Goal: Complete application form: Complete application form

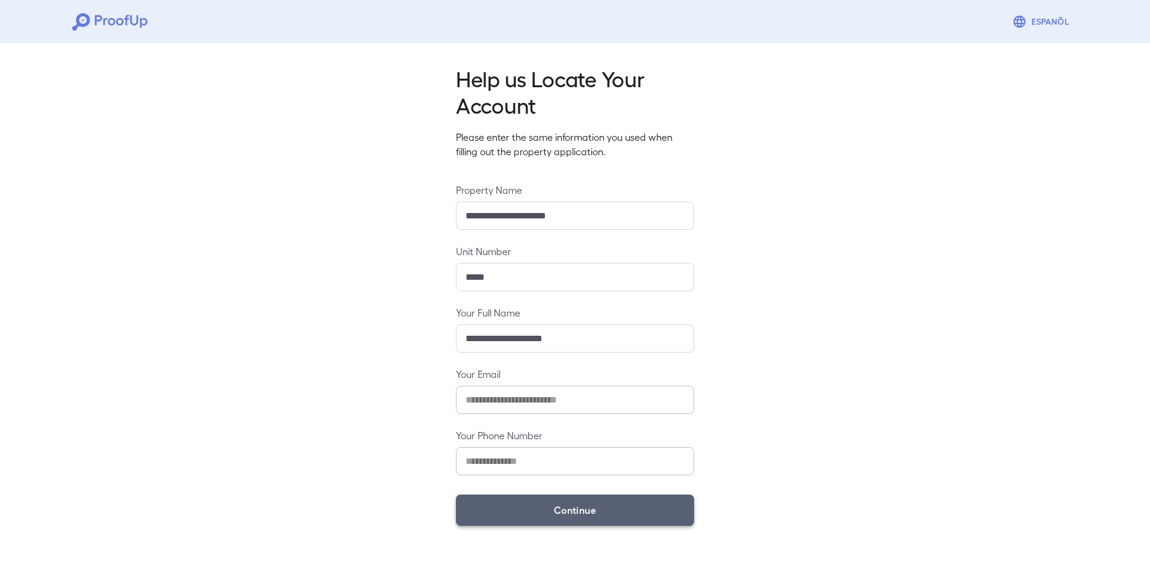
click at [578, 499] on button "Continue" at bounding box center [575, 509] width 238 height 31
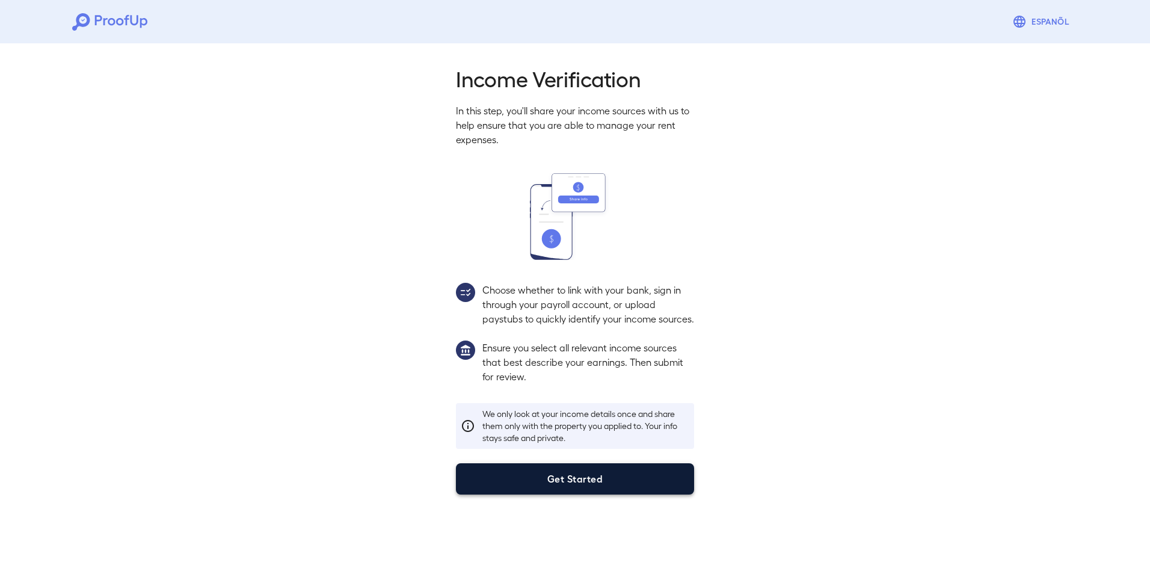
click at [616, 494] on button "Get Started" at bounding box center [575, 478] width 238 height 31
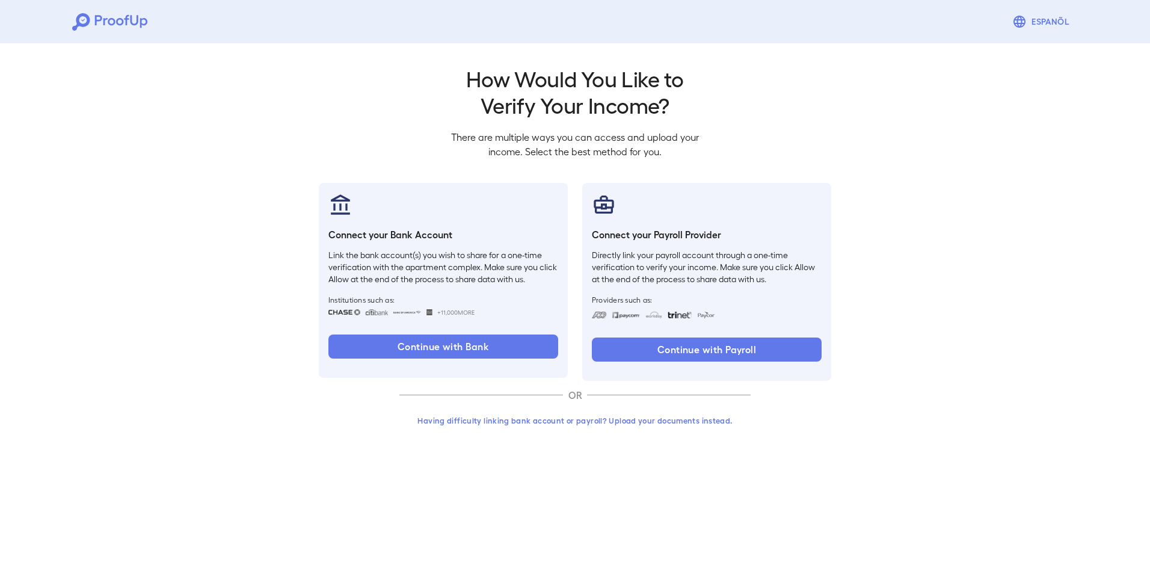
click at [597, 423] on button "Having difficulty linking bank account or payroll? Upload your documents instea…" at bounding box center [574, 421] width 351 height 22
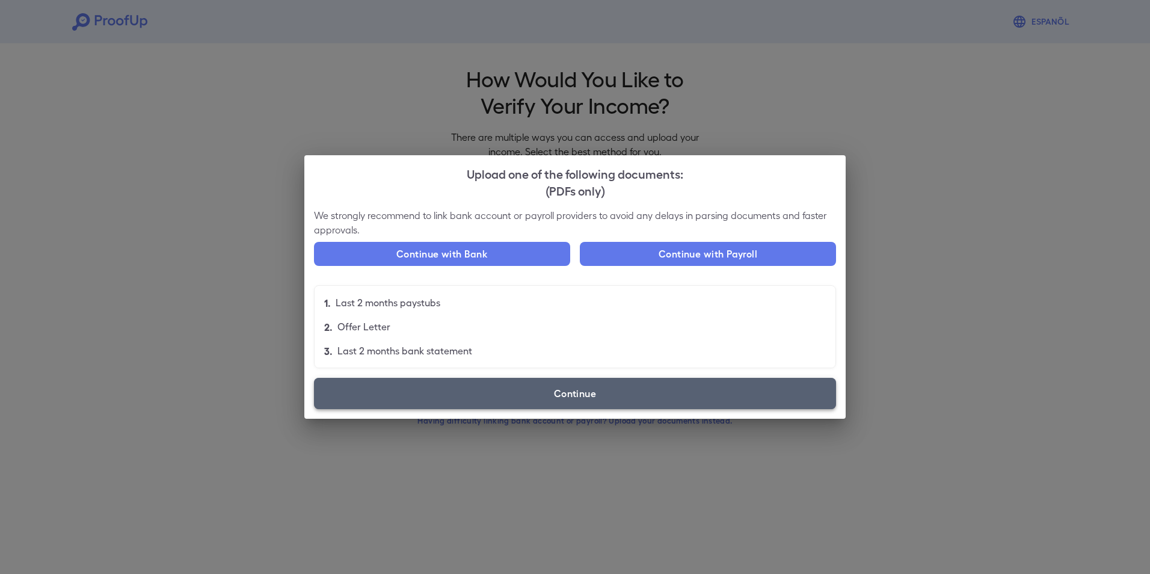
click at [589, 397] on label "Continue" at bounding box center [575, 393] width 522 height 31
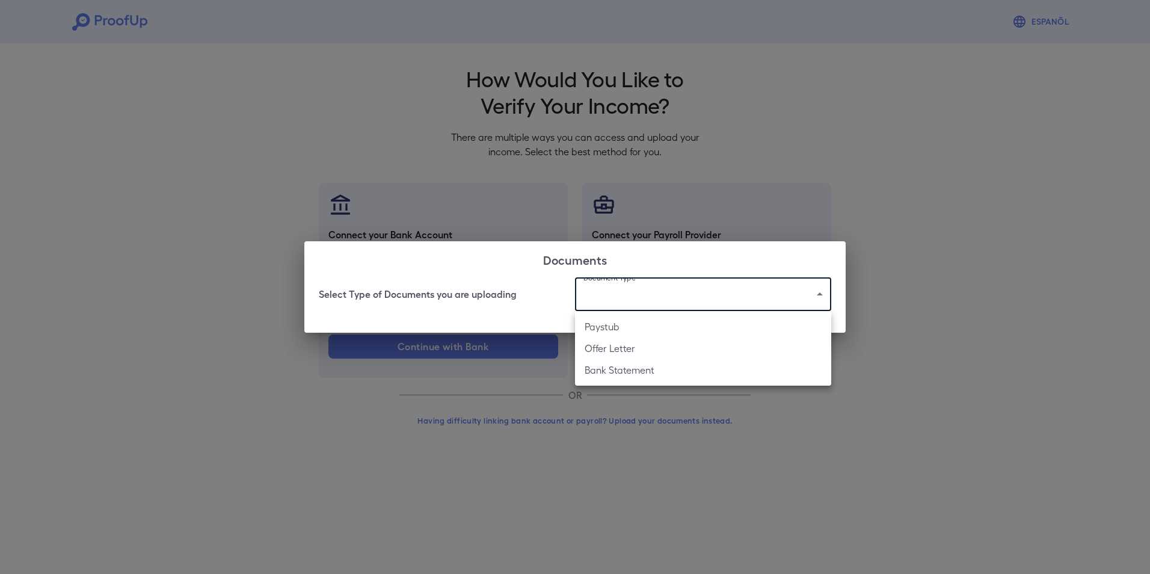
click at [679, 293] on body "Espanõl Go back How Would You Like to Verify Your Income? There are multiple wa…" at bounding box center [575, 229] width 1150 height 459
click at [643, 331] on li "Paystub" at bounding box center [703, 327] width 256 height 22
type input "*******"
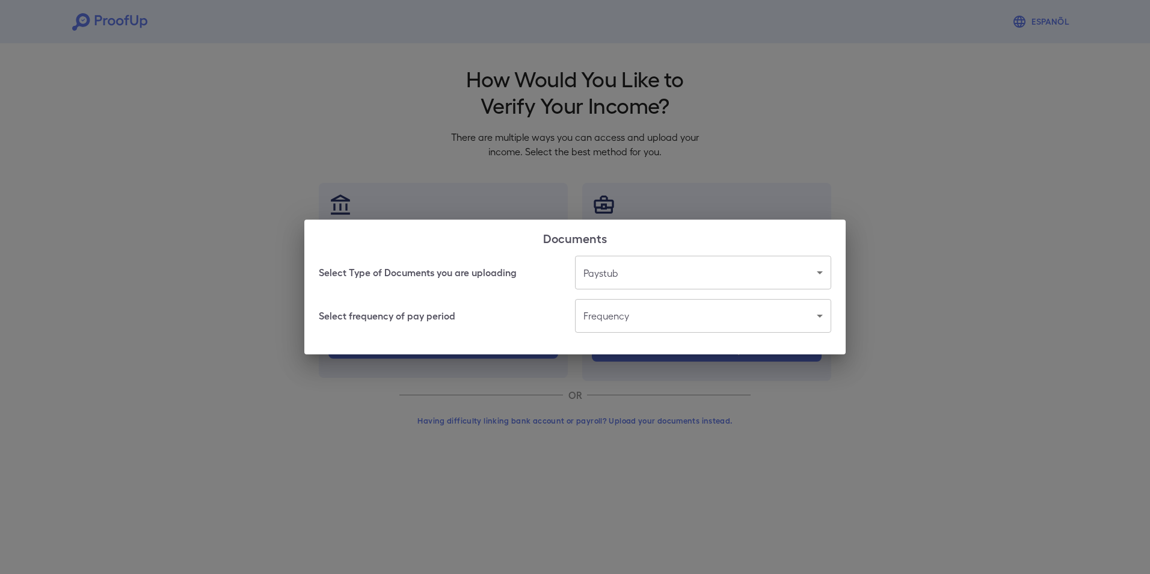
click at [685, 309] on body "Espanõl Go back How Would You Like to Verify Your Income? There are multiple wa…" at bounding box center [575, 229] width 1150 height 459
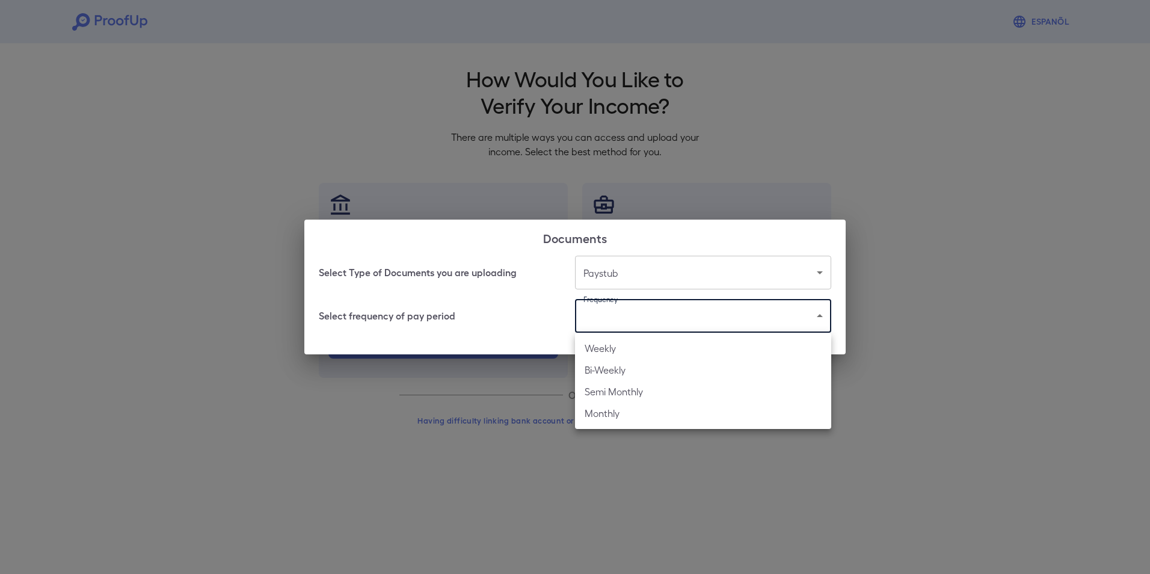
click at [666, 370] on li "Bi-Weekly" at bounding box center [703, 370] width 256 height 22
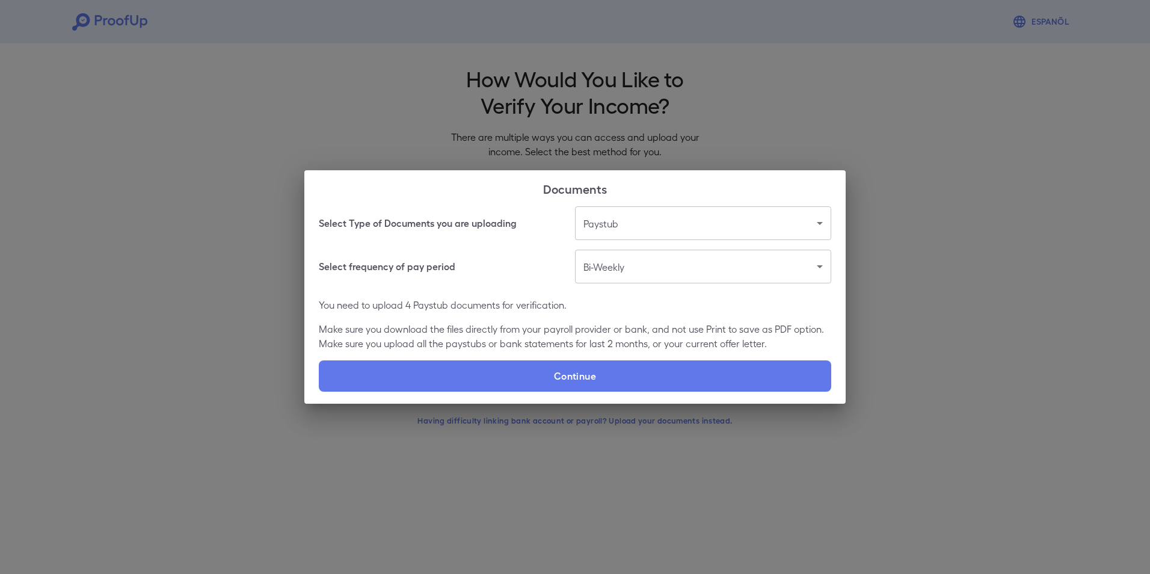
click at [676, 259] on body "Espanõl Go back How Would You Like to Verify Your Income? There are multiple wa…" at bounding box center [575, 229] width 1150 height 459
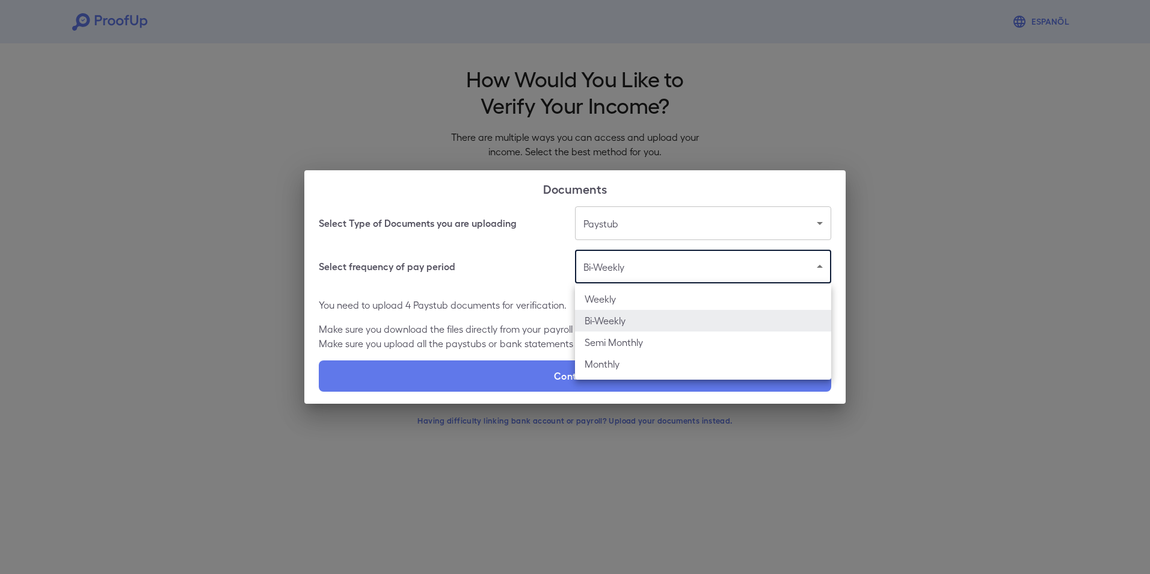
click at [643, 299] on li "Weekly" at bounding box center [703, 299] width 256 height 22
type input "******"
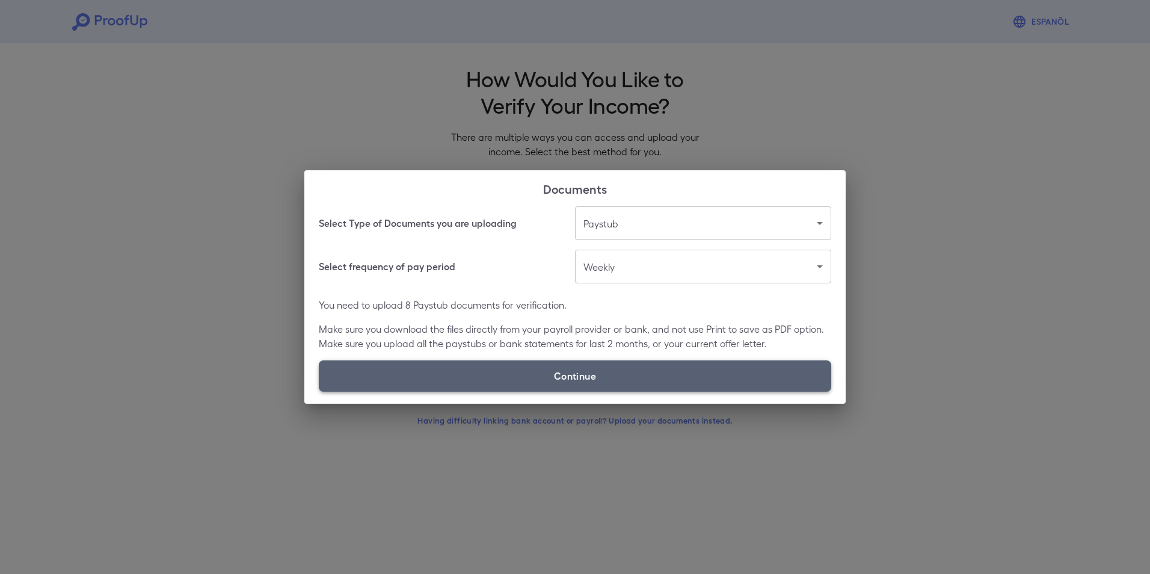
click at [569, 368] on label "Continue" at bounding box center [575, 375] width 512 height 31
click at [319, 391] on input "Continue" at bounding box center [319, 391] width 1 height 1
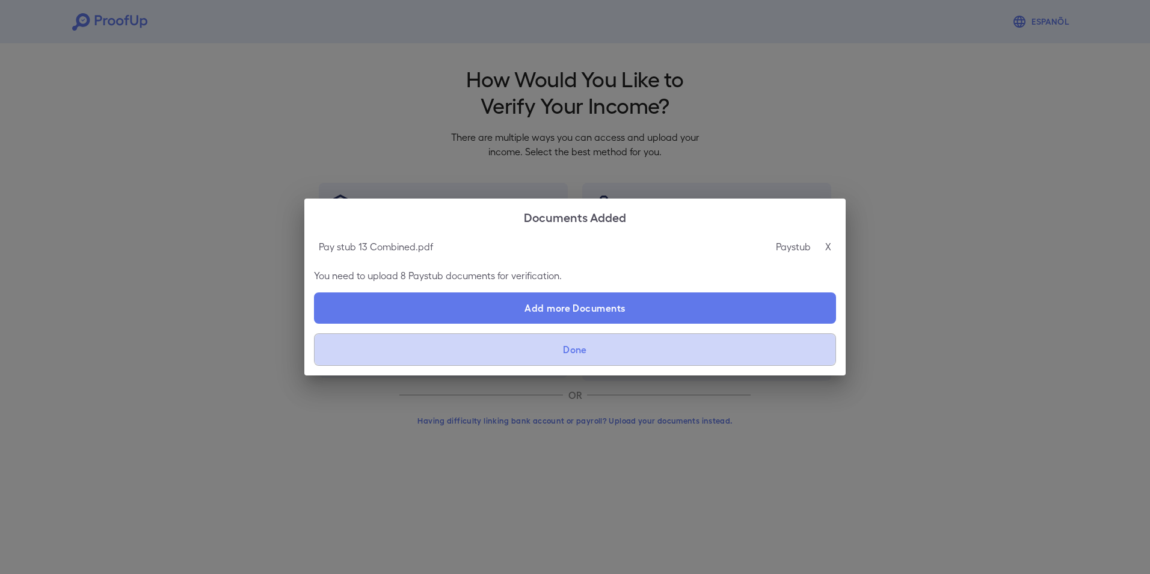
click at [600, 351] on button "Done" at bounding box center [575, 349] width 522 height 32
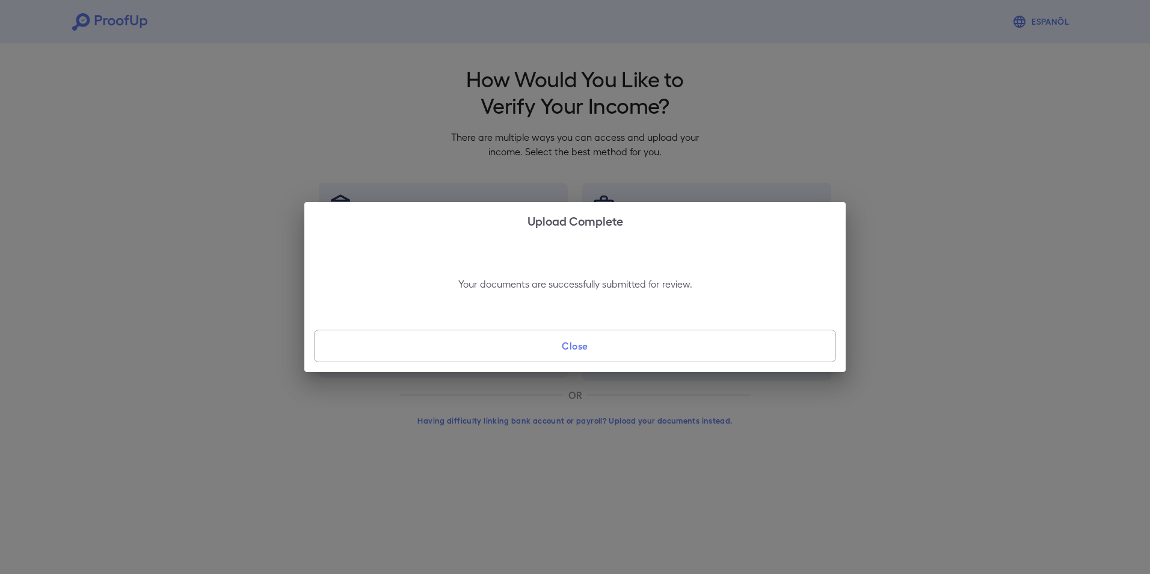
click at [560, 342] on button "Close" at bounding box center [575, 346] width 522 height 32
